Goal: Task Accomplishment & Management: Manage account settings

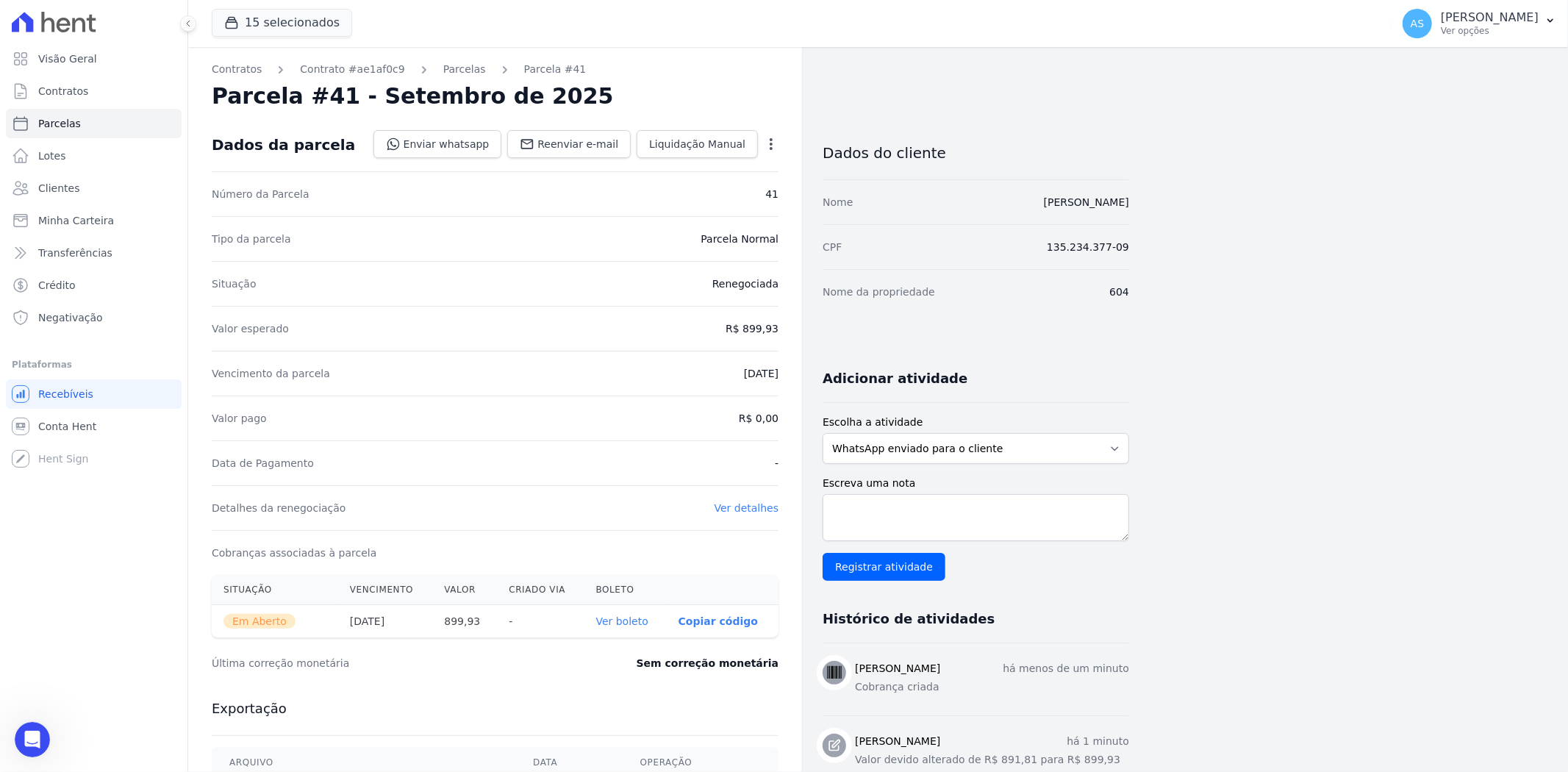
scroll to position [9642, 0]
click at [41, 222] on span "Minha Carteira" at bounding box center [76, 221] width 76 height 14
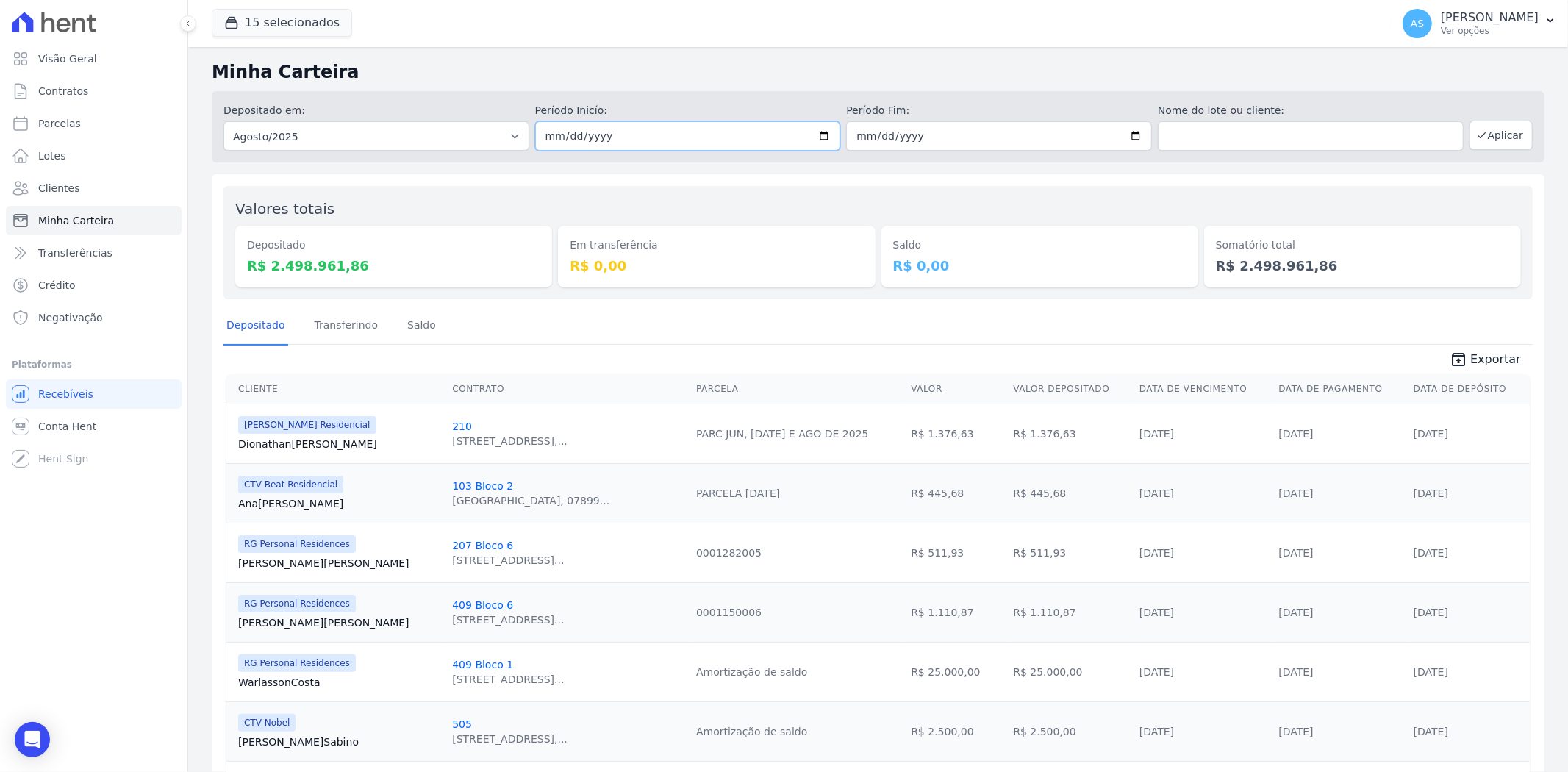
click at [820, 130] on input "2025-08-01" at bounding box center [688, 136] width 306 height 29
type input "[DATE]"
click at [1135, 132] on input "2025-08-31" at bounding box center [999, 136] width 306 height 29
type input "[DATE]"
click at [1501, 134] on button "Aplicar" at bounding box center [1501, 135] width 63 height 29
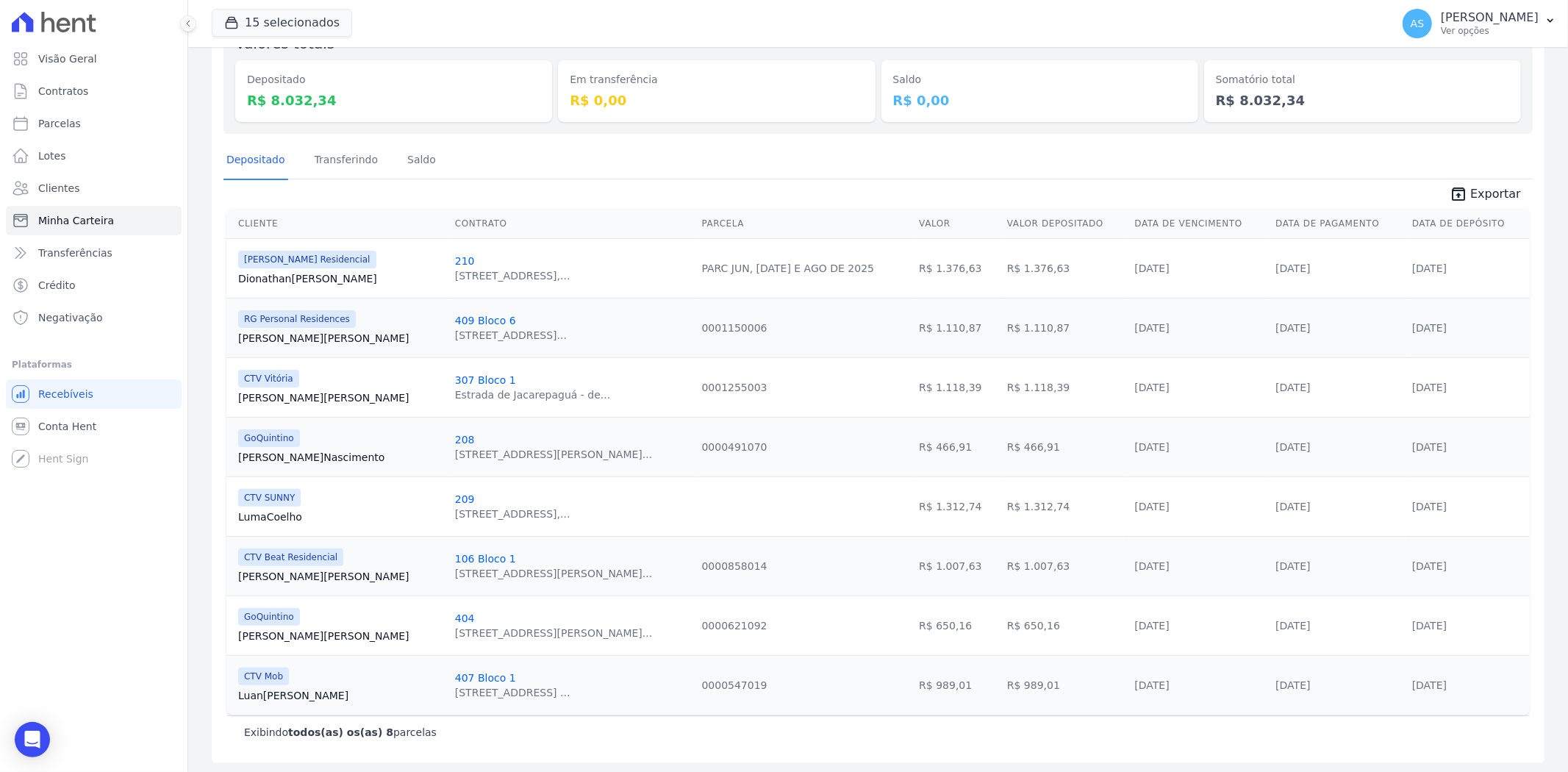
scroll to position [167, 0]
click at [276, 572] on link "Adelson Oliveira" at bounding box center [340, 575] width 205 height 14
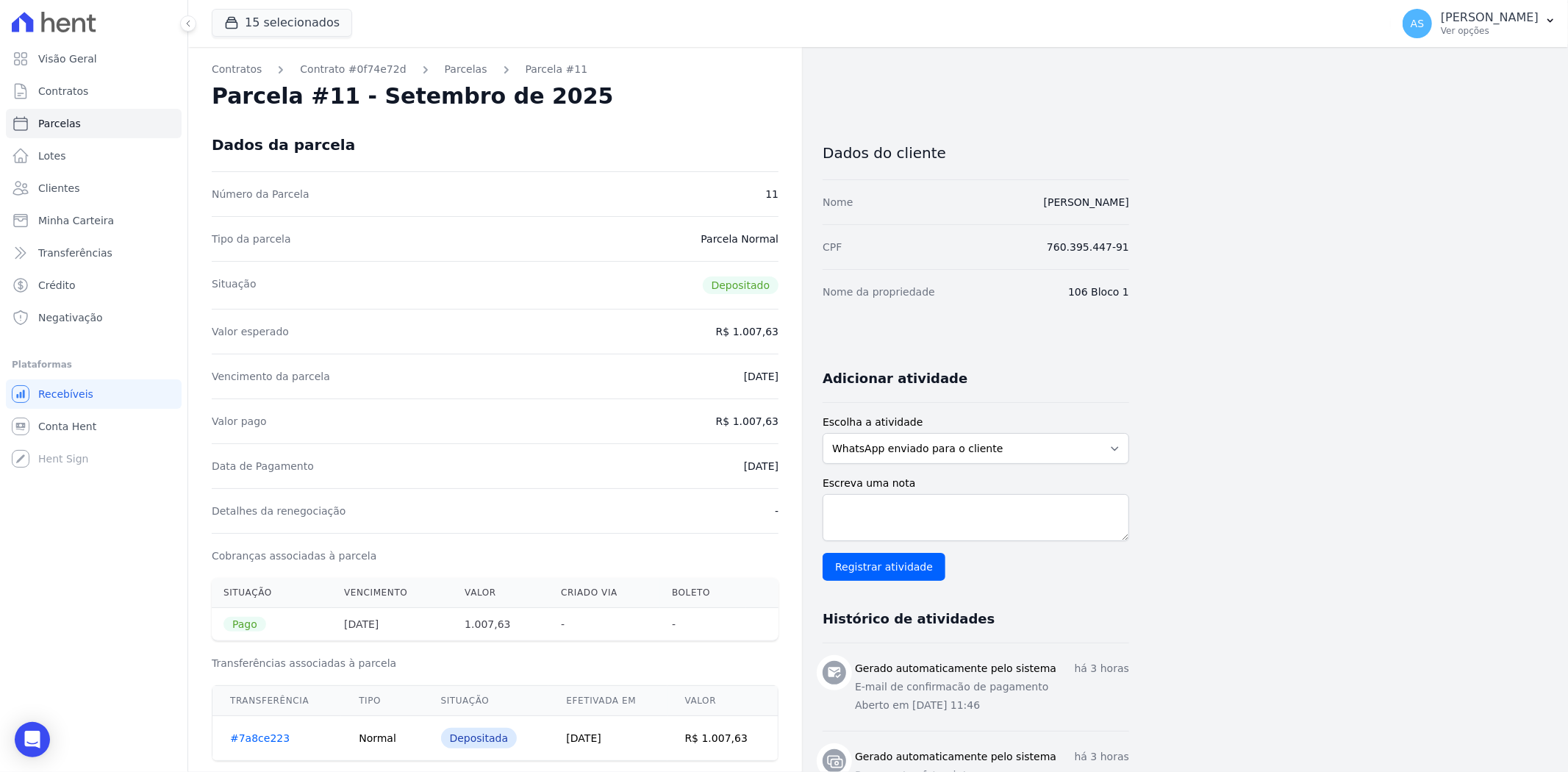
drag, startPoint x: 1144, startPoint y: 202, endPoint x: 1005, endPoint y: 210, distance: 139.2
copy link "Adelson Gomes de Oliveira"
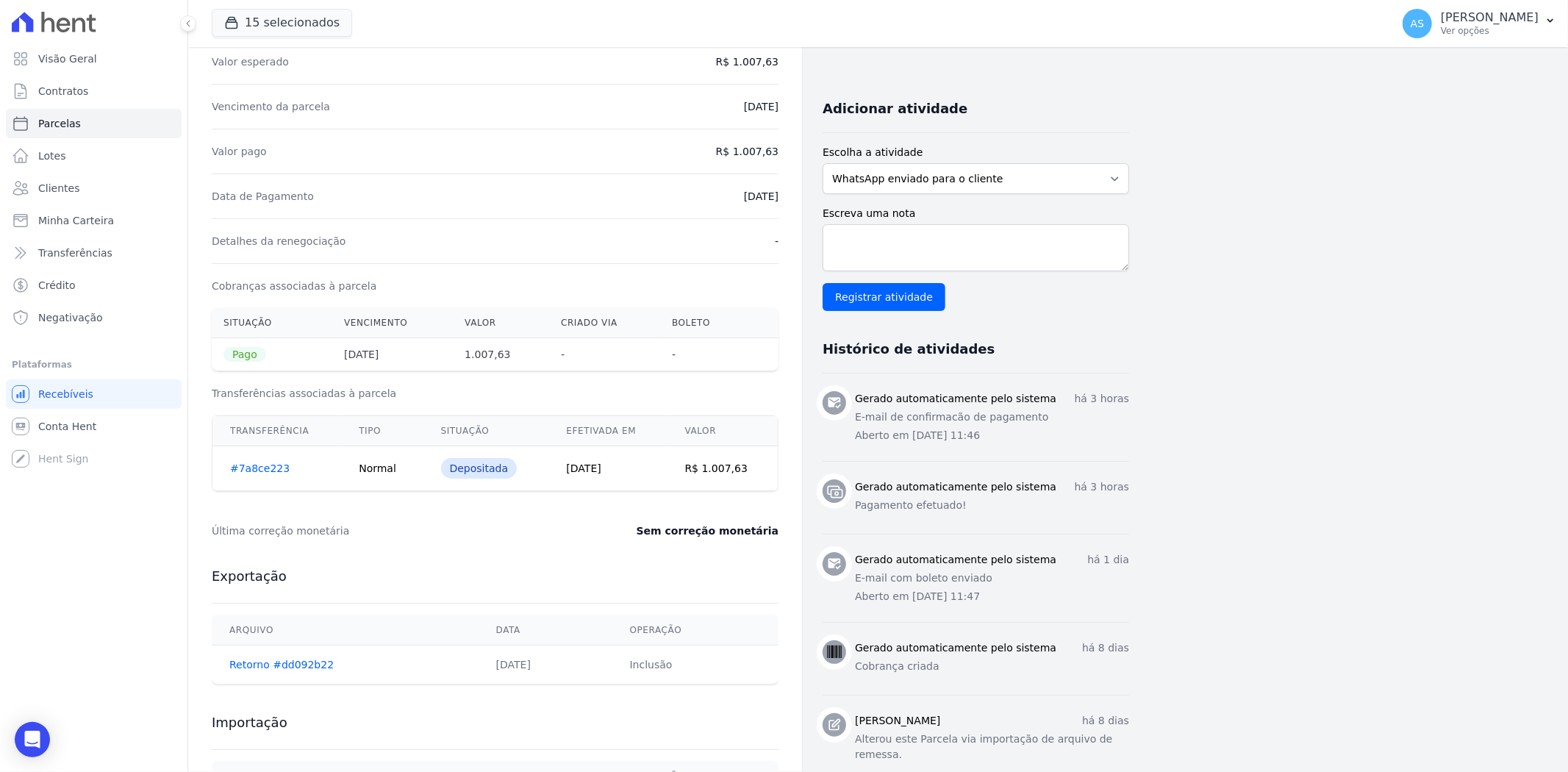
scroll to position [327, 0]
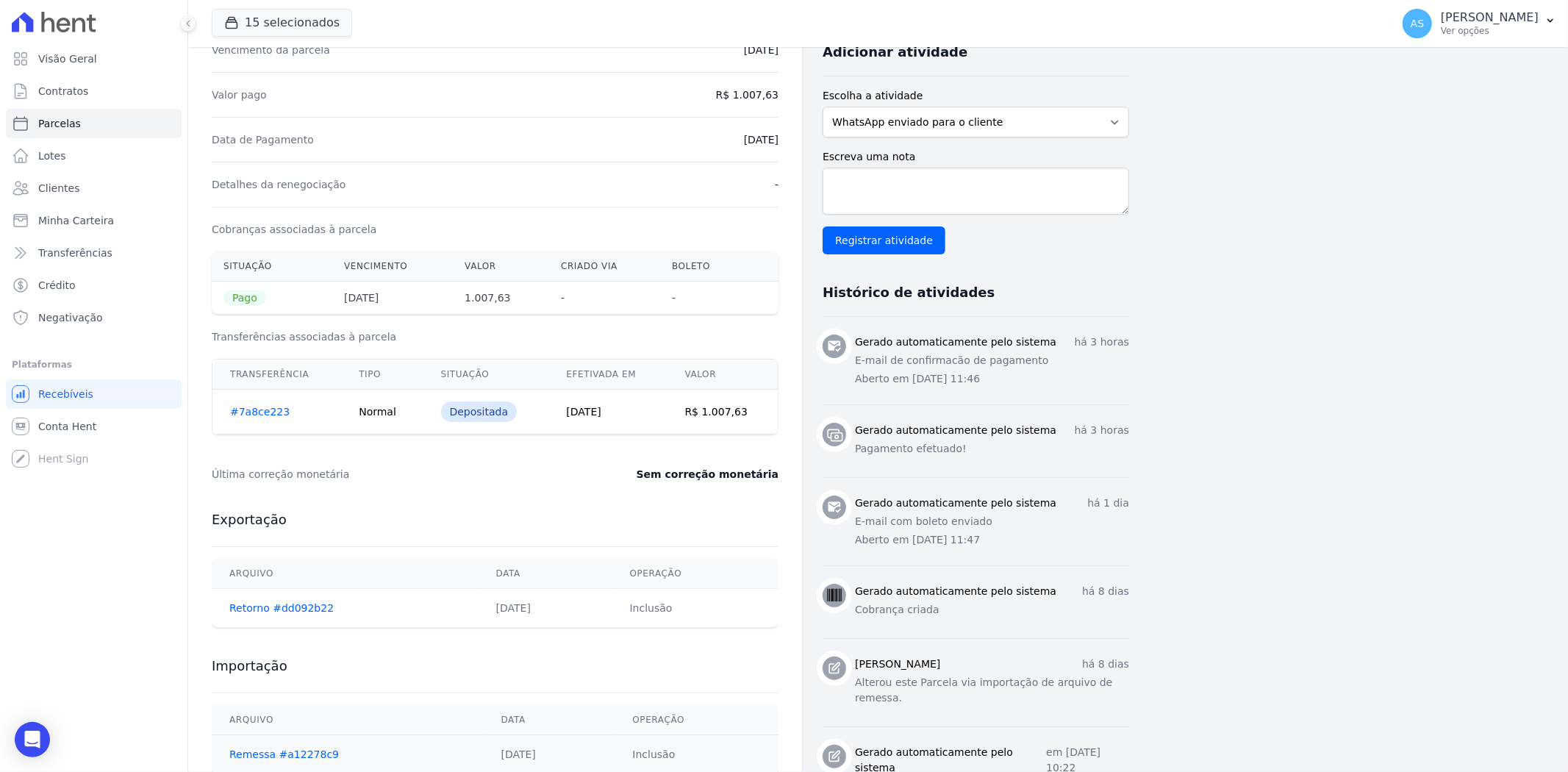
click at [248, 414] on link "#7a8ce223" at bounding box center [260, 411] width 60 height 12
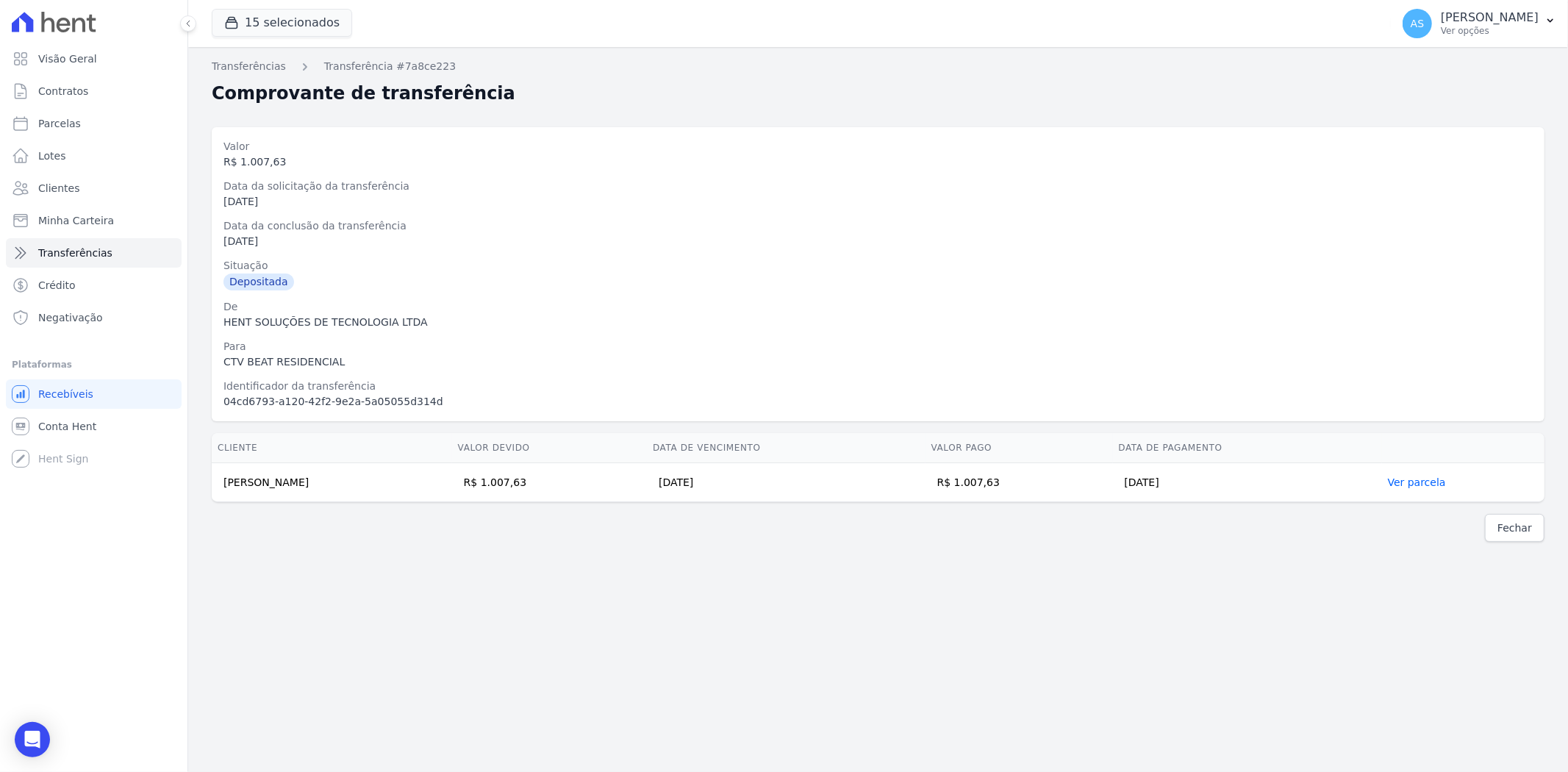
drag, startPoint x: 1045, startPoint y: 481, endPoint x: 1012, endPoint y: 484, distance: 33.1
click at [1012, 484] on td "R$ 1.007,63" at bounding box center [1019, 482] width 187 height 39
copy td "1.007,63"
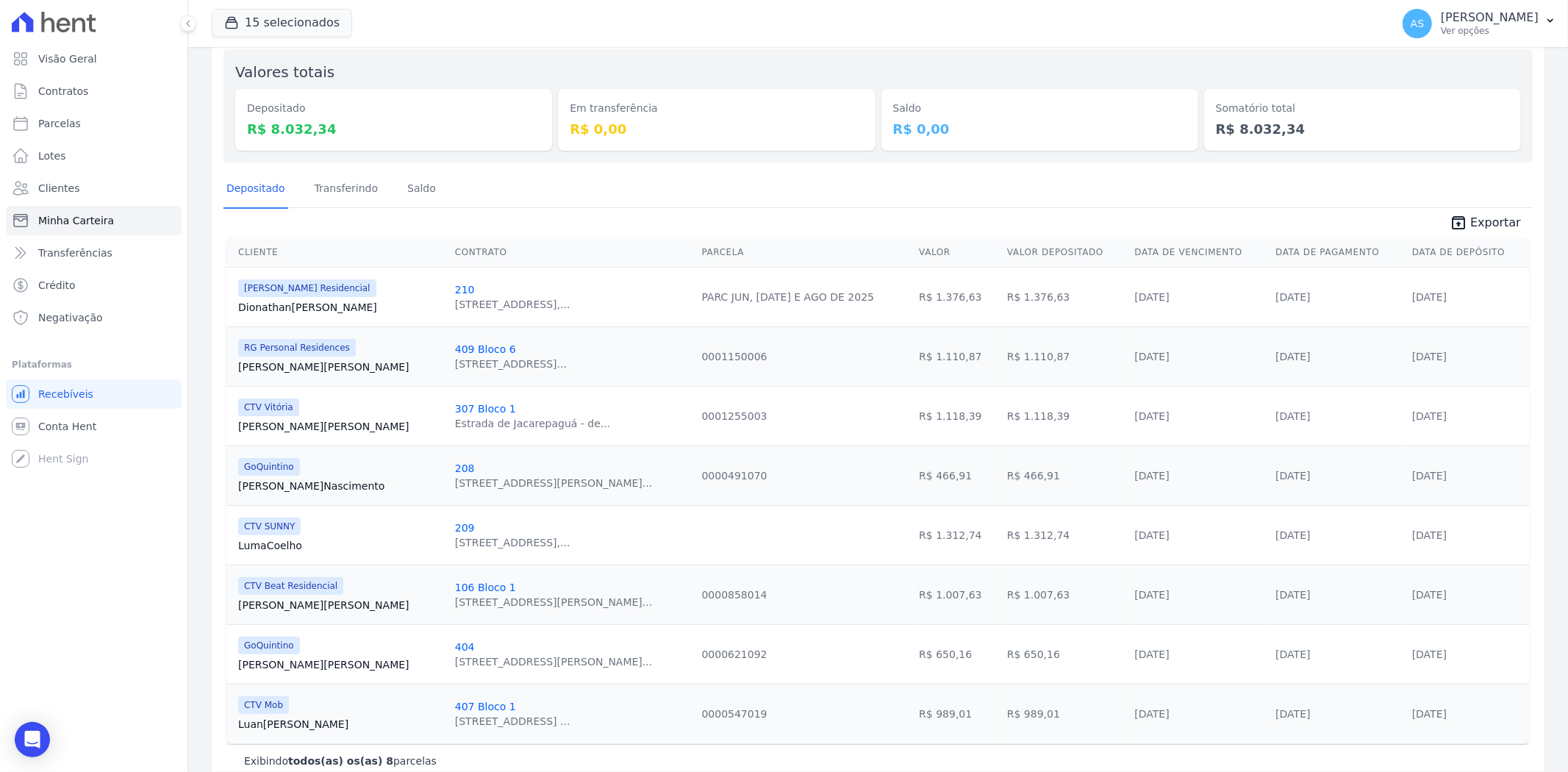
scroll to position [163, 0]
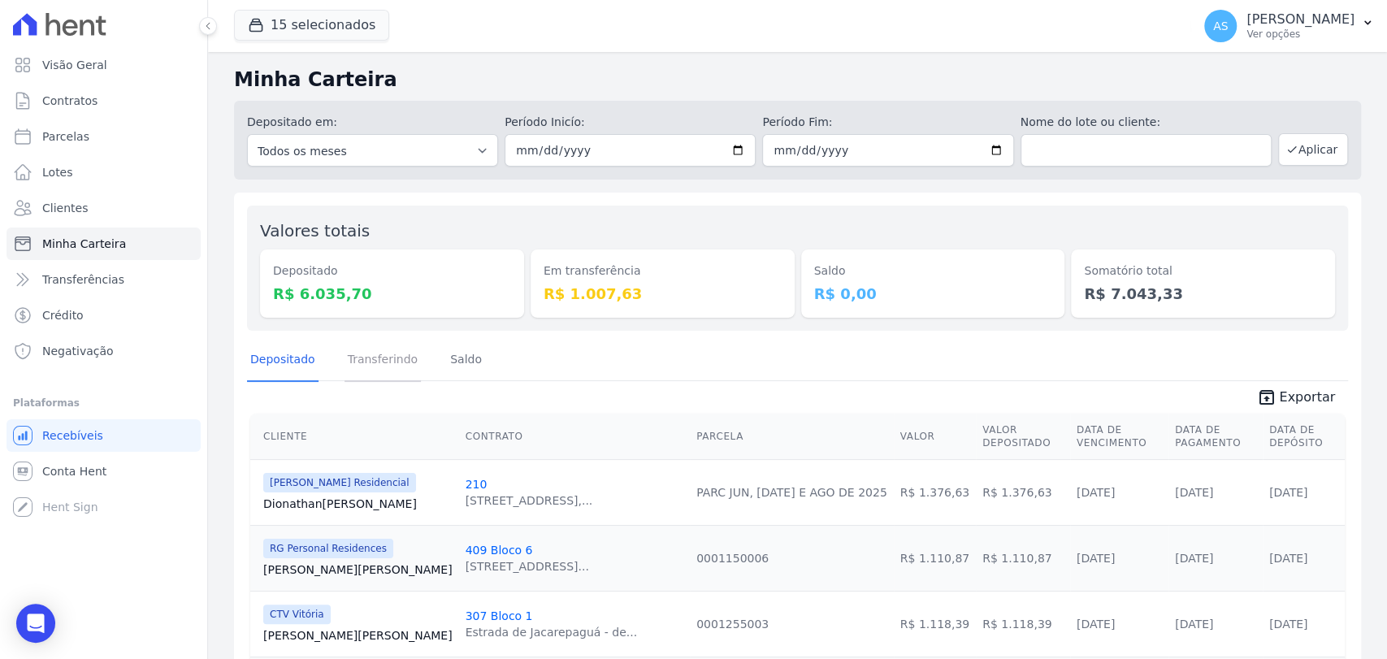
click at [365, 365] on link "Transferindo" at bounding box center [382, 361] width 77 height 42
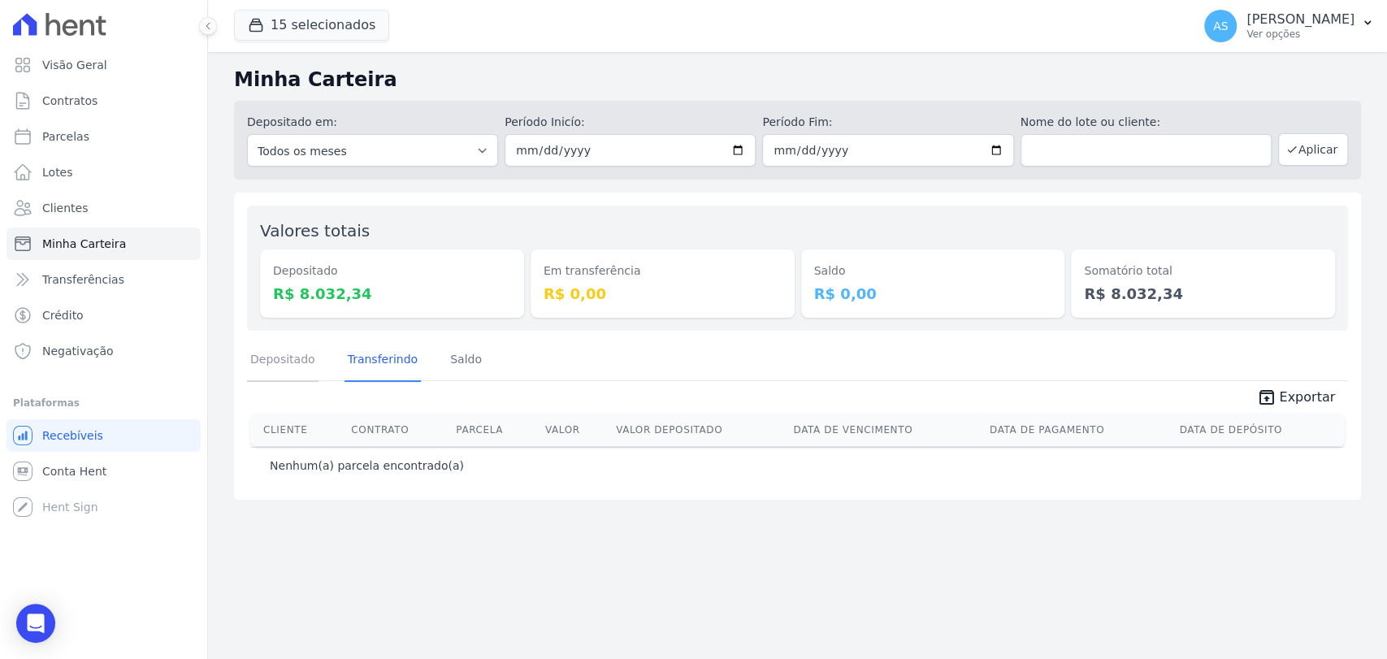
click at [272, 363] on link "Depositado" at bounding box center [282, 361] width 71 height 42
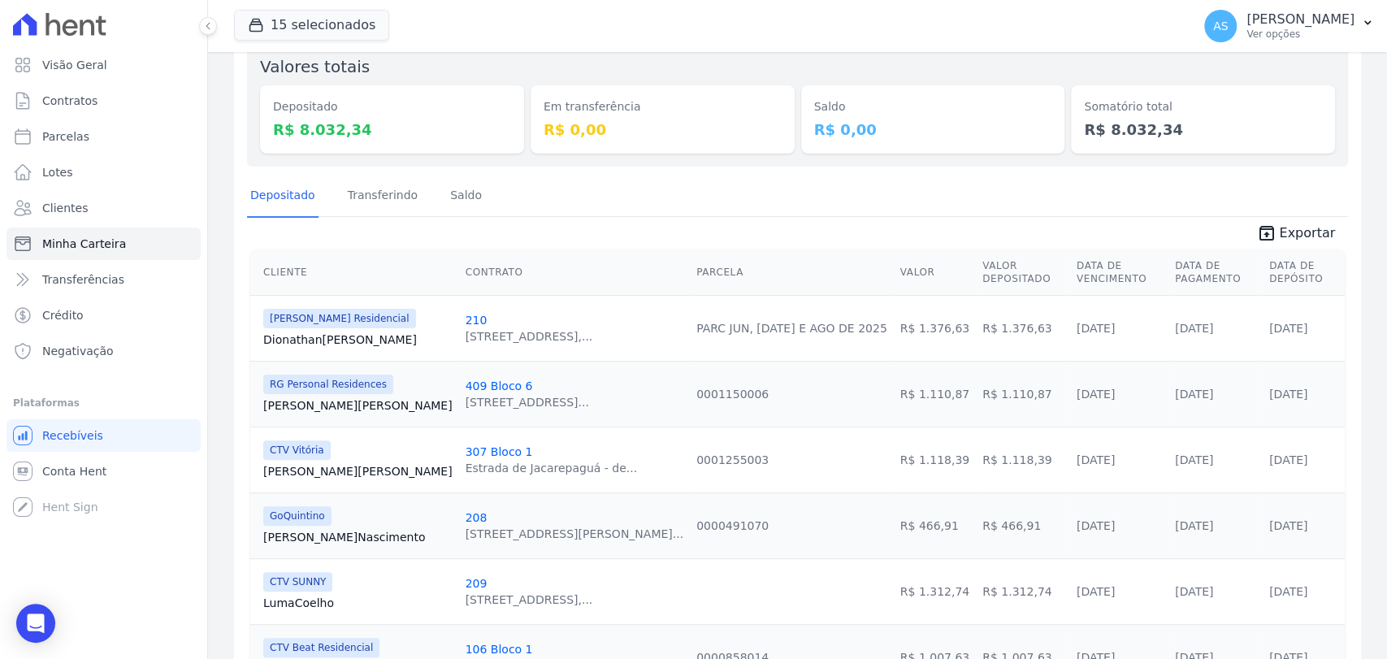
scroll to position [180, 0]
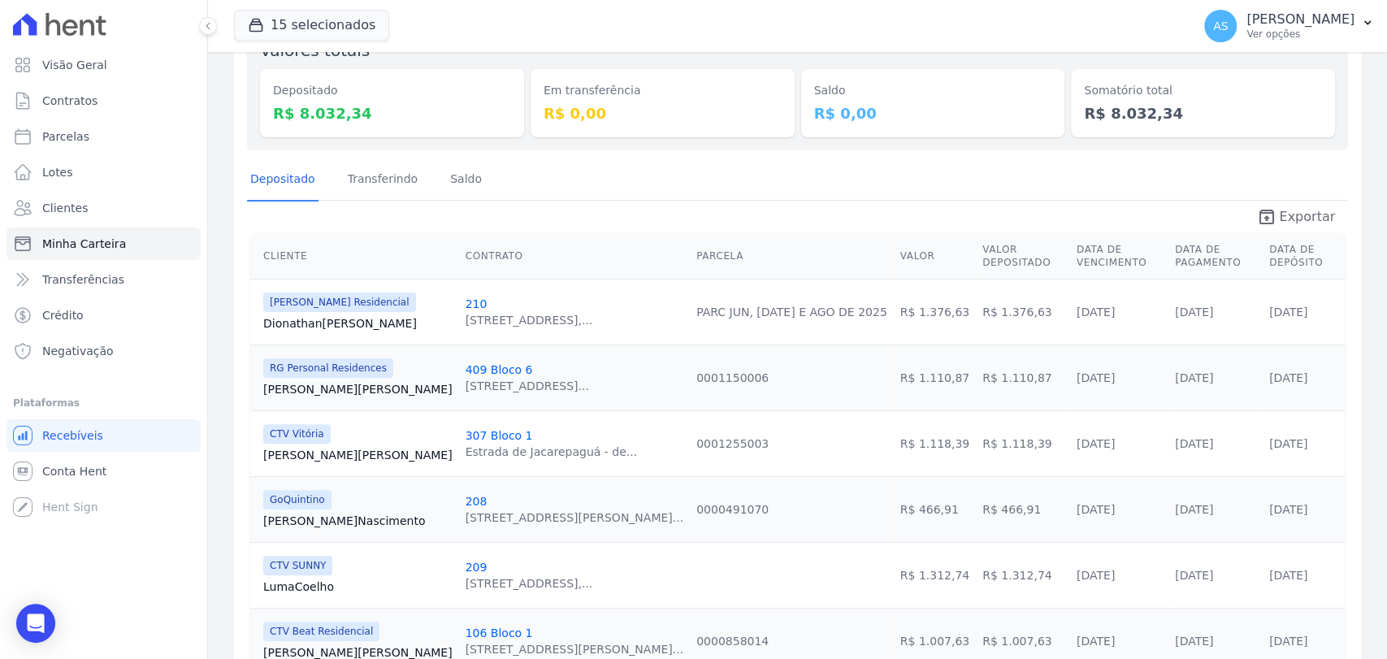
click at [1304, 220] on span "Exportar" at bounding box center [1307, 216] width 56 height 19
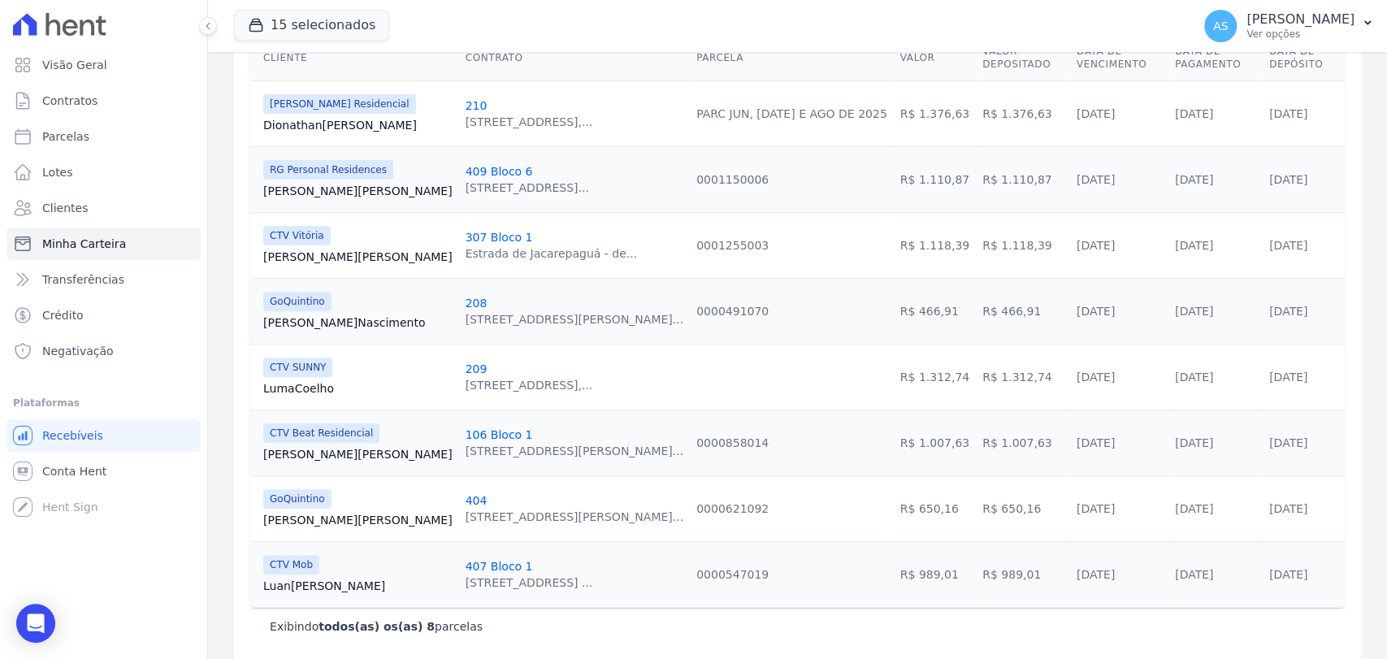
scroll to position [0, 0]
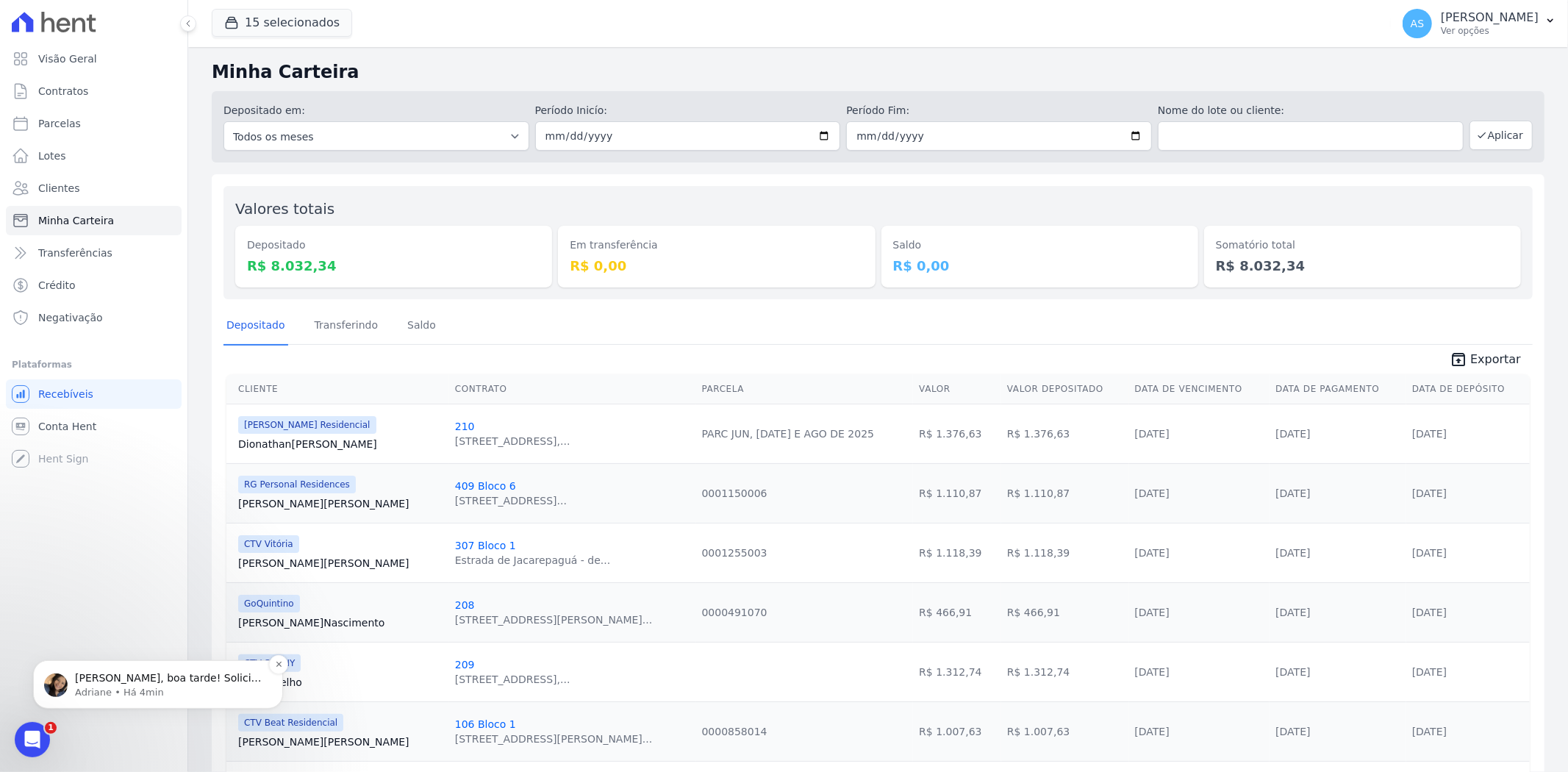
scroll to position [163, 0]
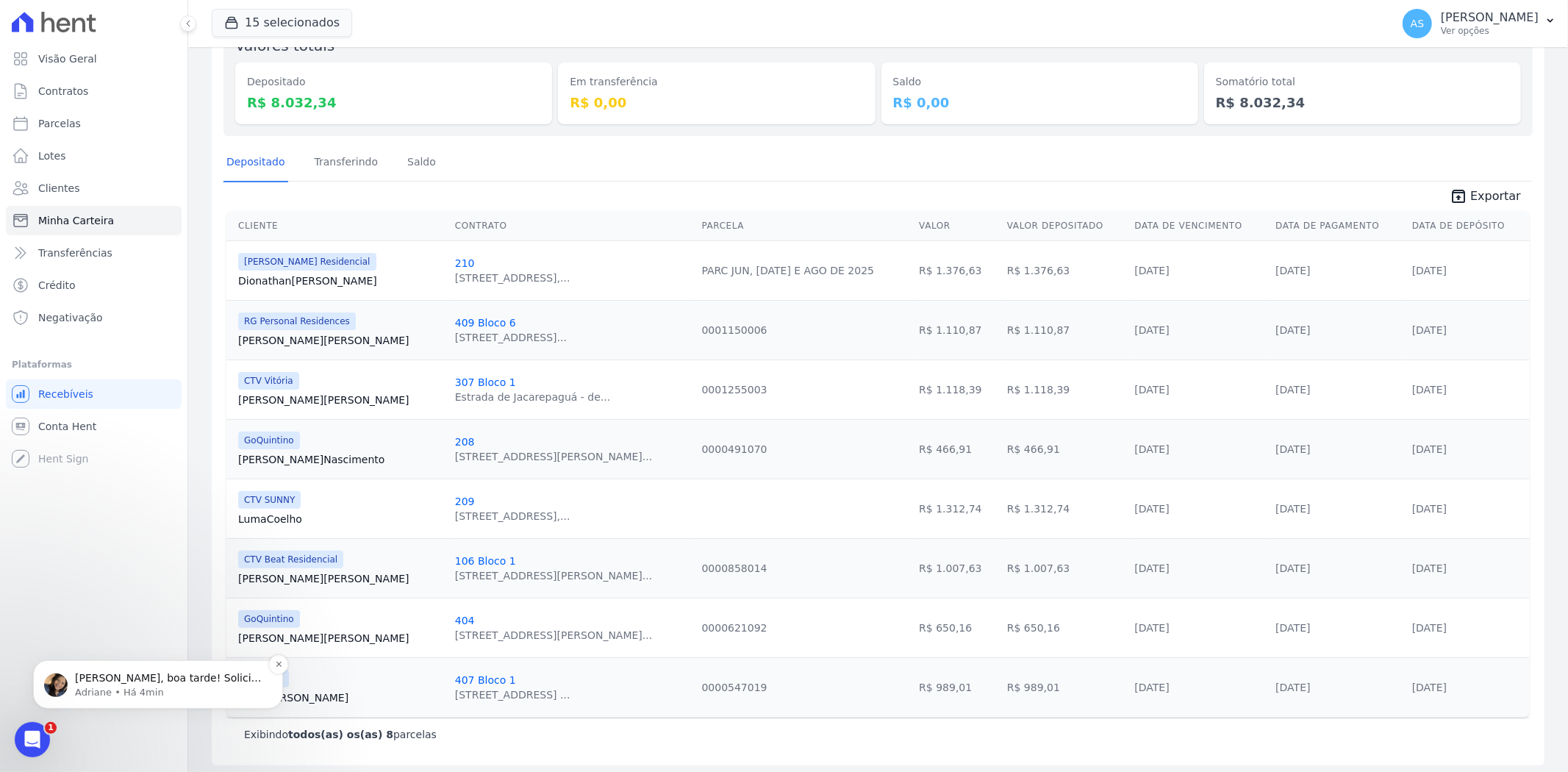
click at [111, 688] on p "Adriane • Há 4min" at bounding box center [170, 691] width 190 height 14
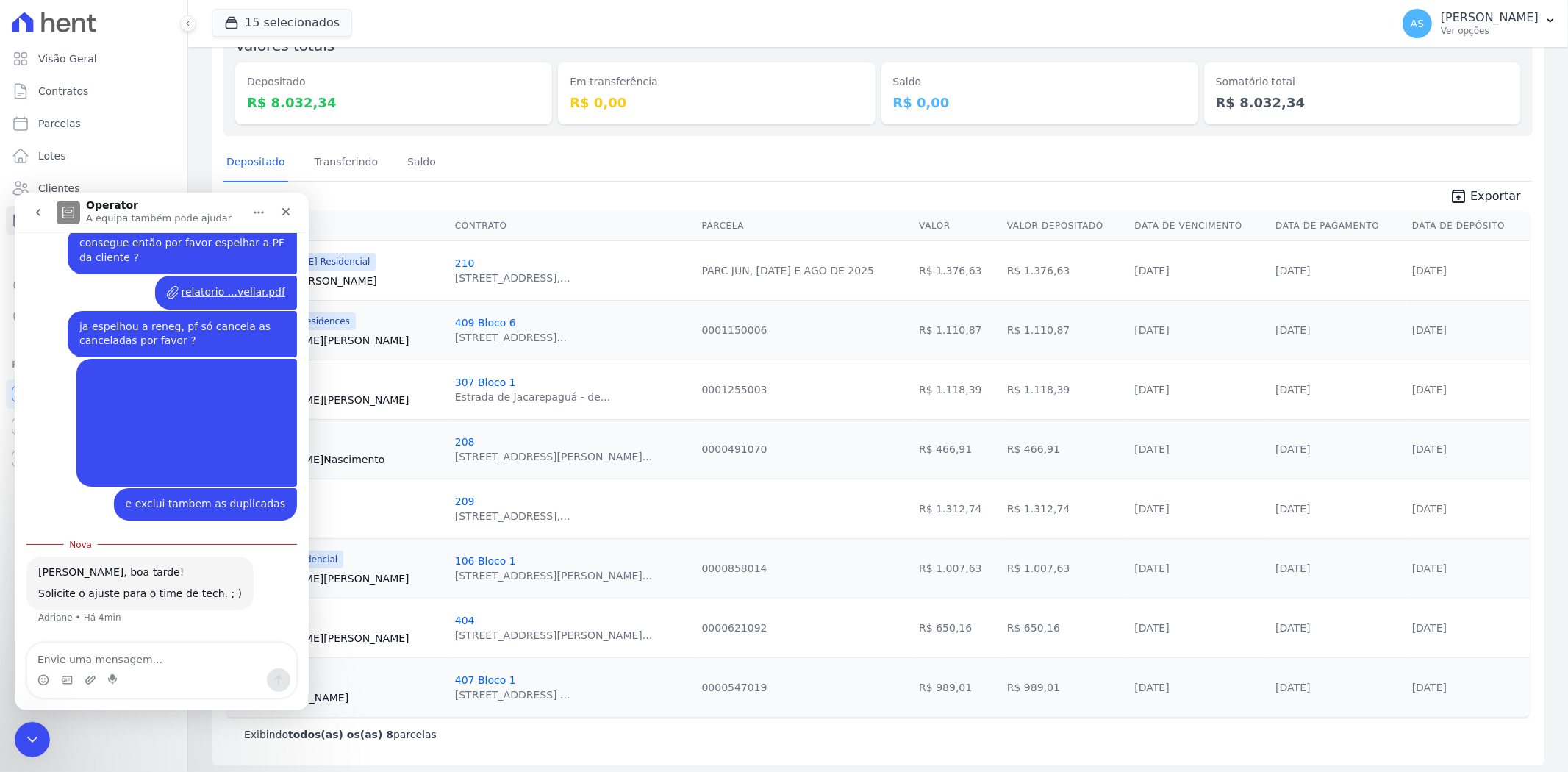
scroll to position [9732, 0]
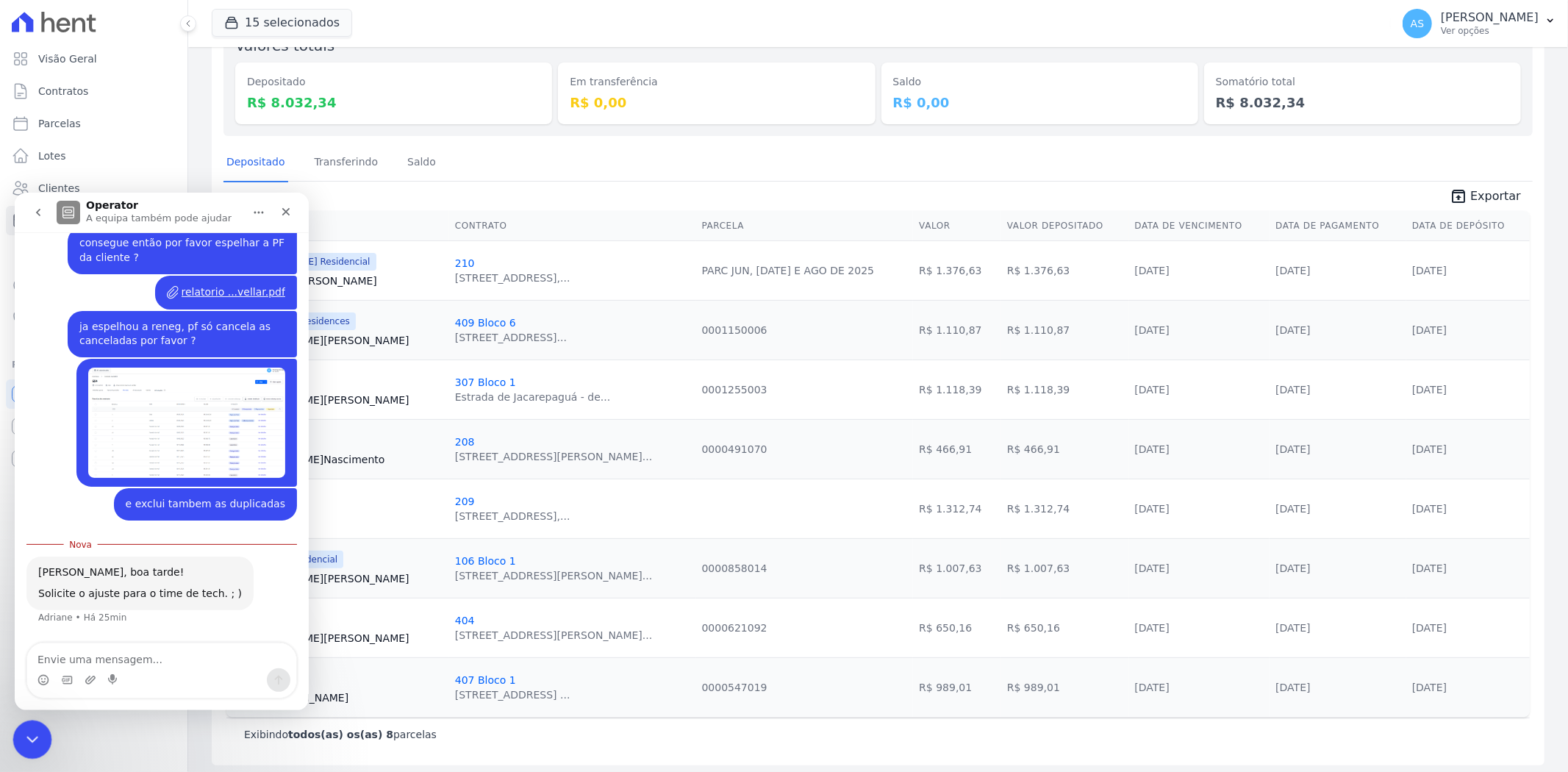
click at [31, 736] on icon "Fechar mensagem da Intercom" at bounding box center [30, 737] width 17 height 17
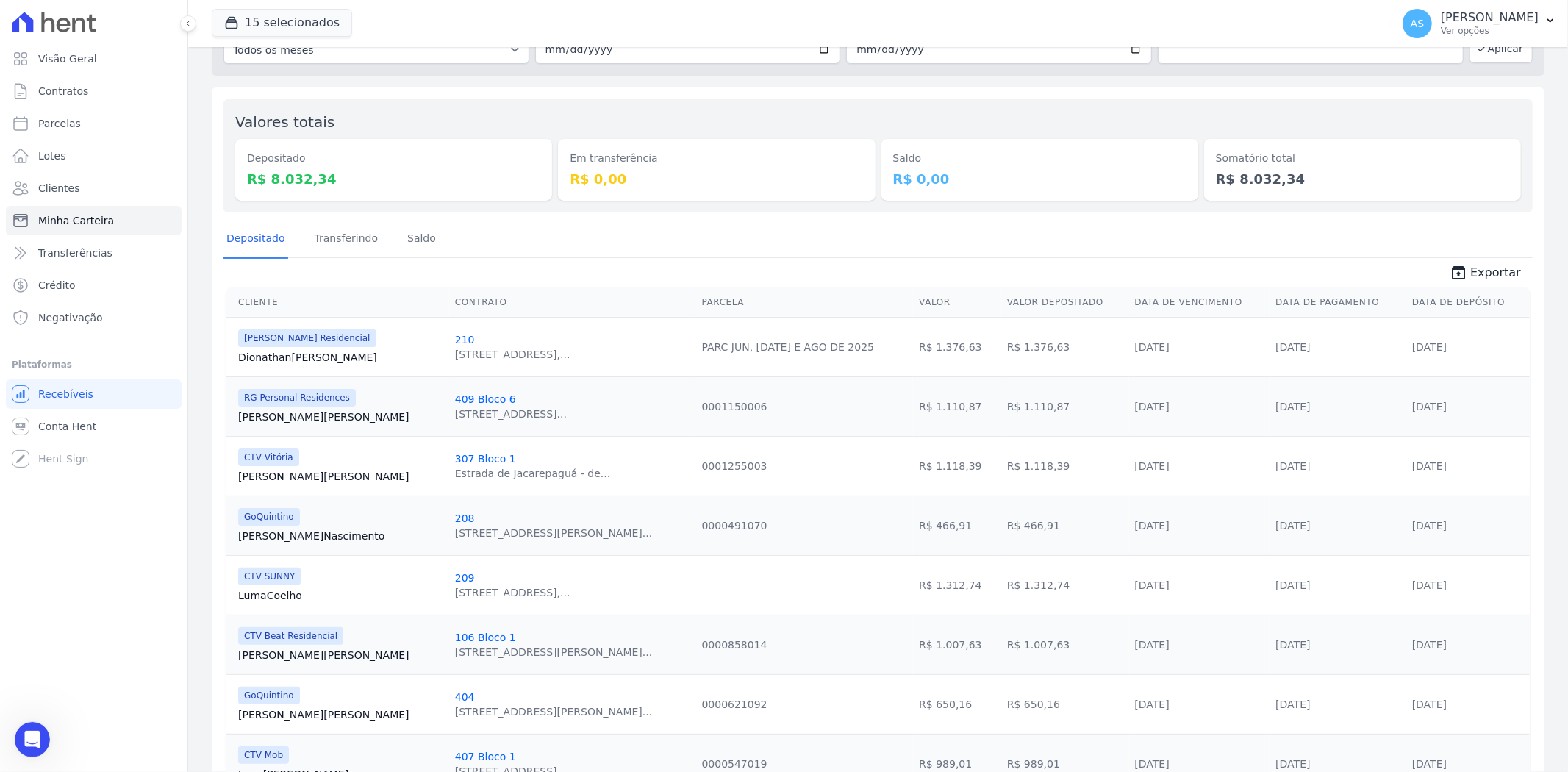
scroll to position [0, 0]
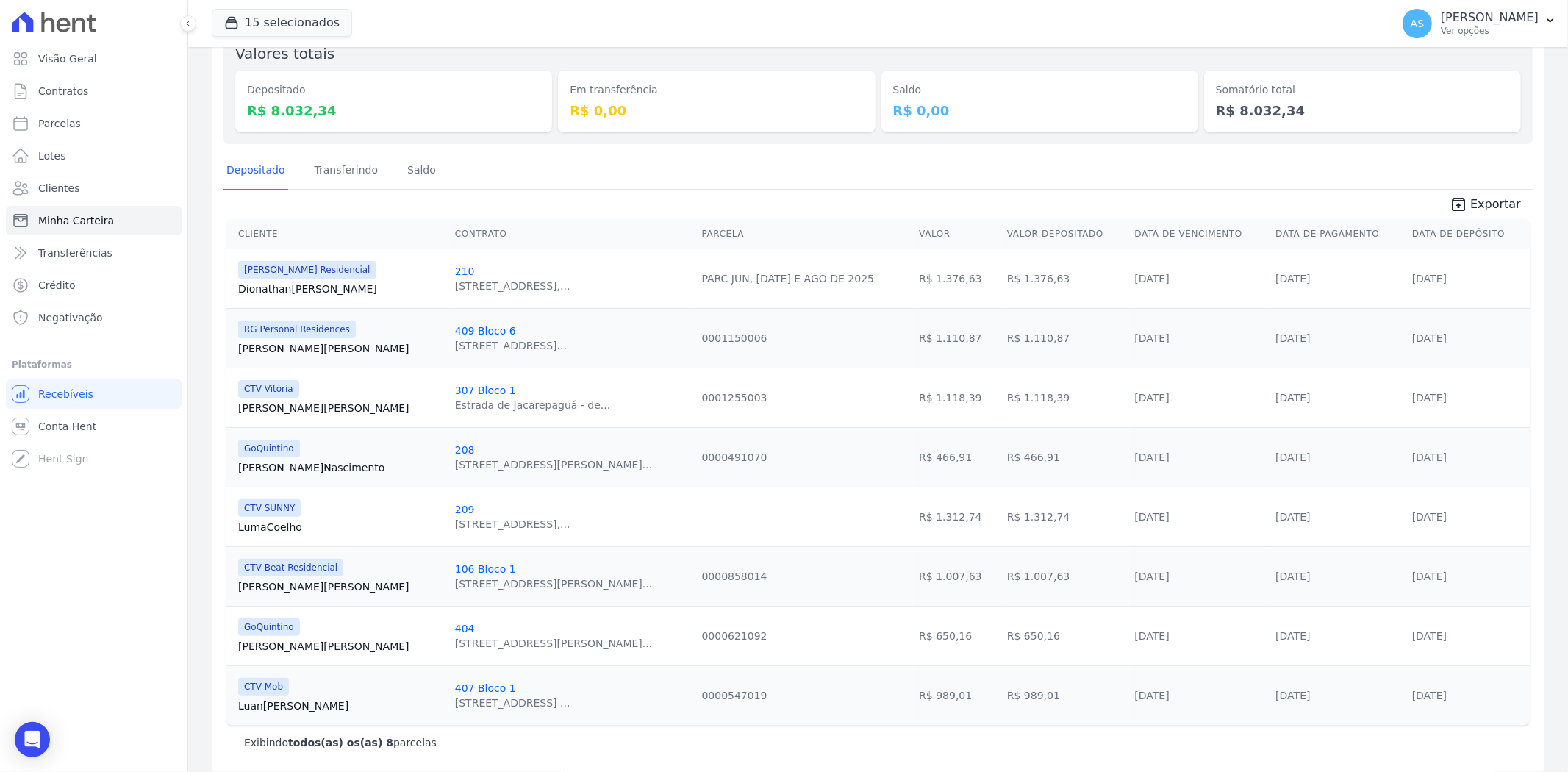
scroll to position [167, 0]
